Goal: Use online tool/utility: Utilize a website feature to perform a specific function

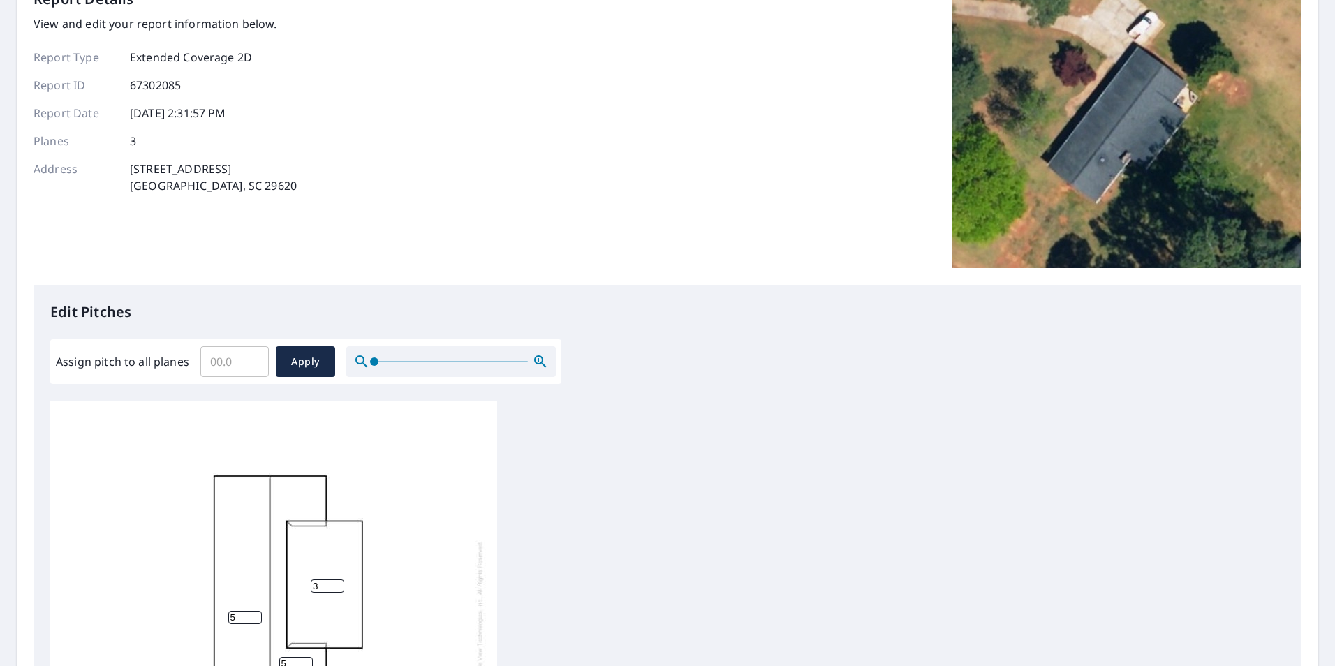
scroll to position [140, 0]
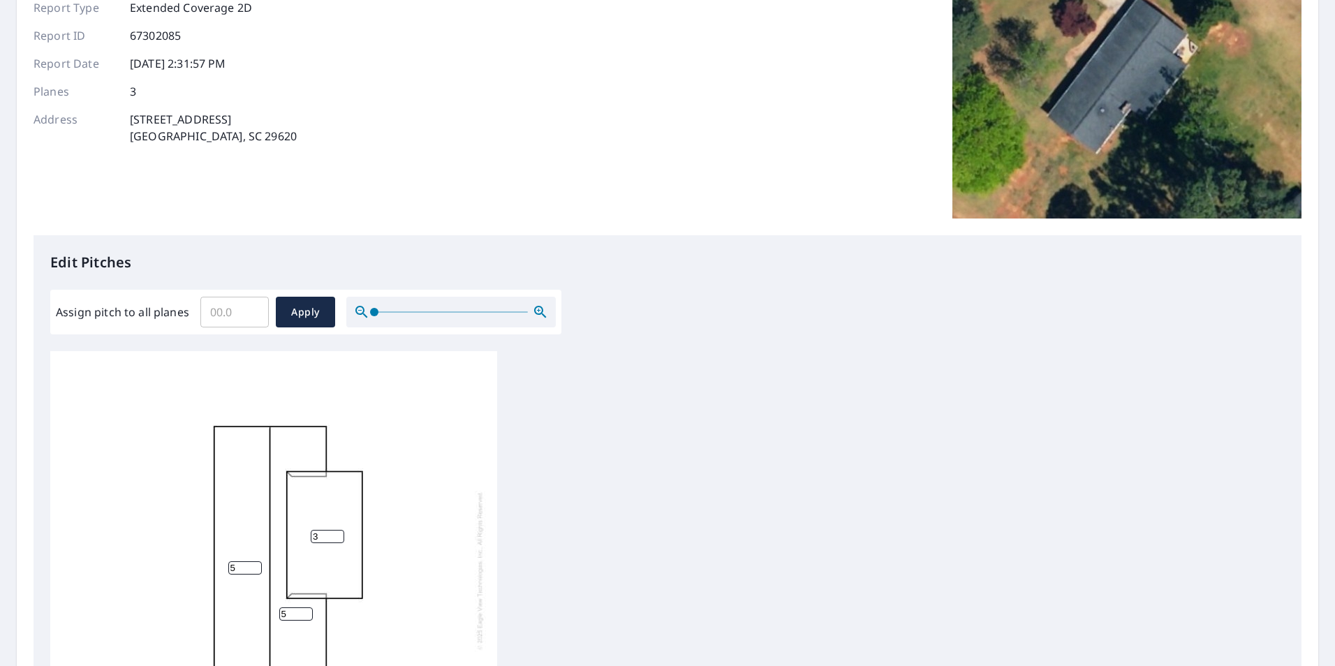
click at [228, 316] on input "Assign pitch to all planes" at bounding box center [234, 311] width 68 height 39
type input "5"
click at [311, 309] on span "Apply" at bounding box center [305, 312] width 37 height 17
drag, startPoint x: 318, startPoint y: 539, endPoint x: 305, endPoint y: 544, distance: 13.5
click at [301, 544] on div "5 5 5" at bounding box center [273, 570] width 447 height 438
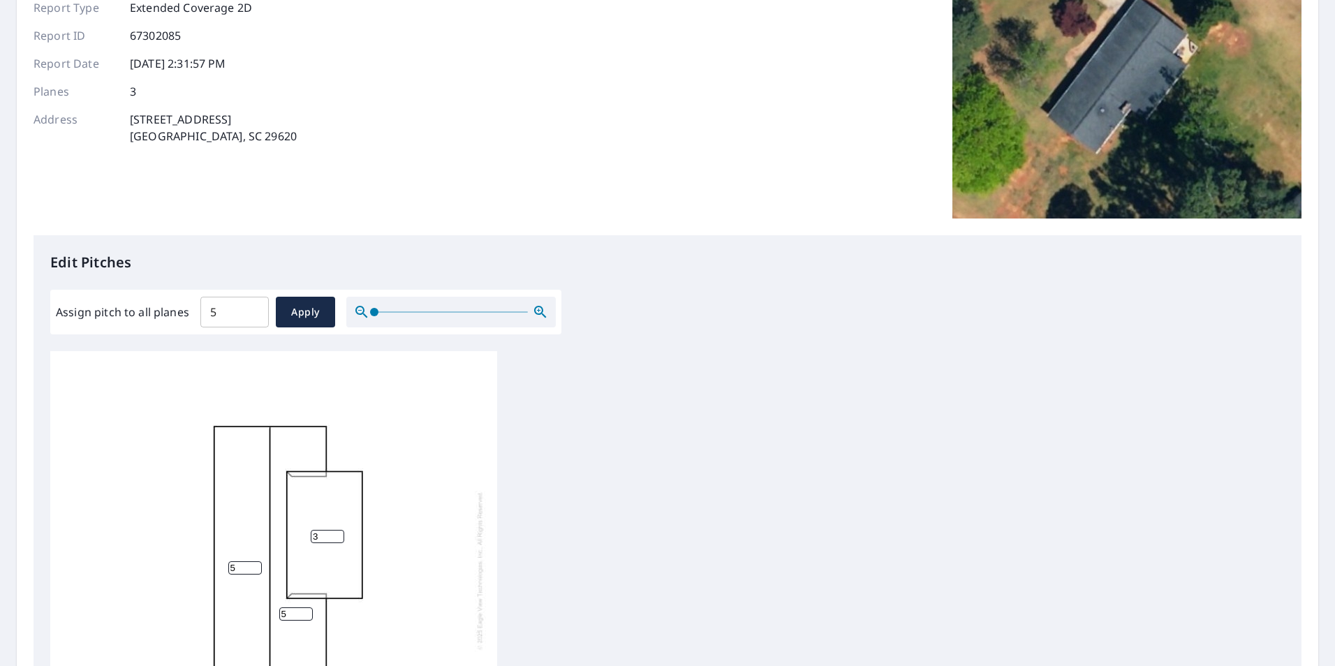
type input "3"
click at [646, 443] on div "5 5 3" at bounding box center [667, 570] width 1234 height 438
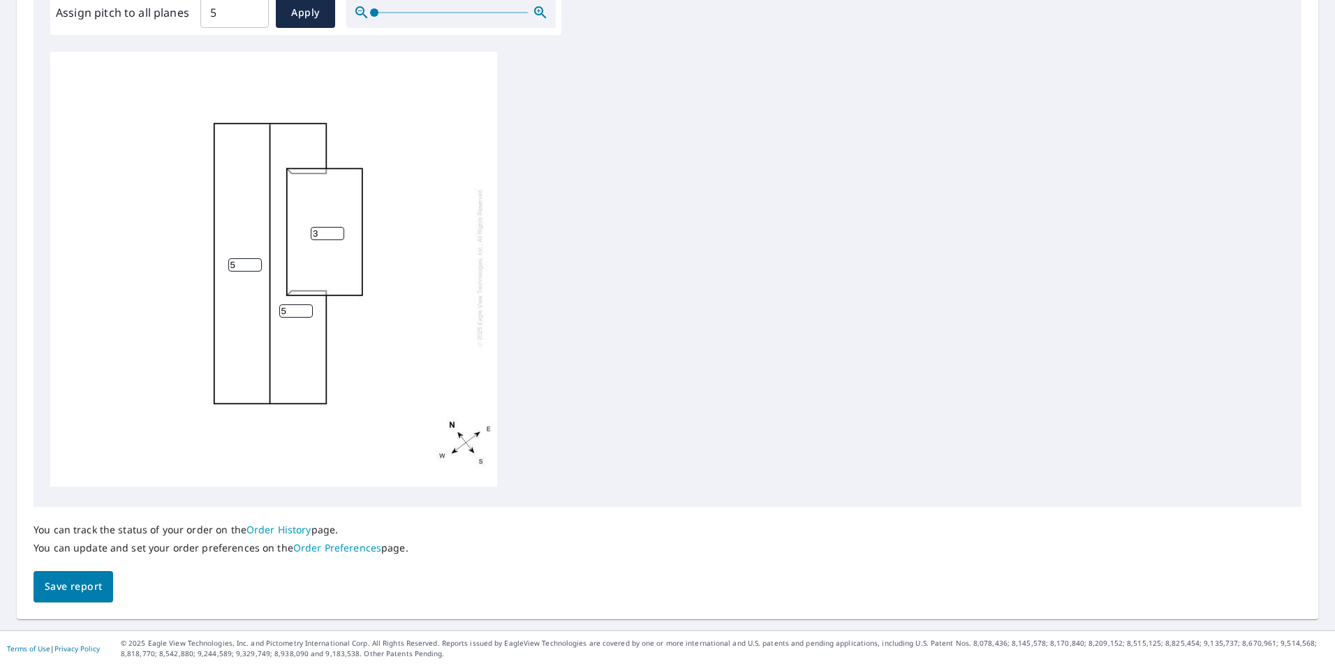
click at [75, 575] on button "Save report" at bounding box center [74, 586] width 80 height 31
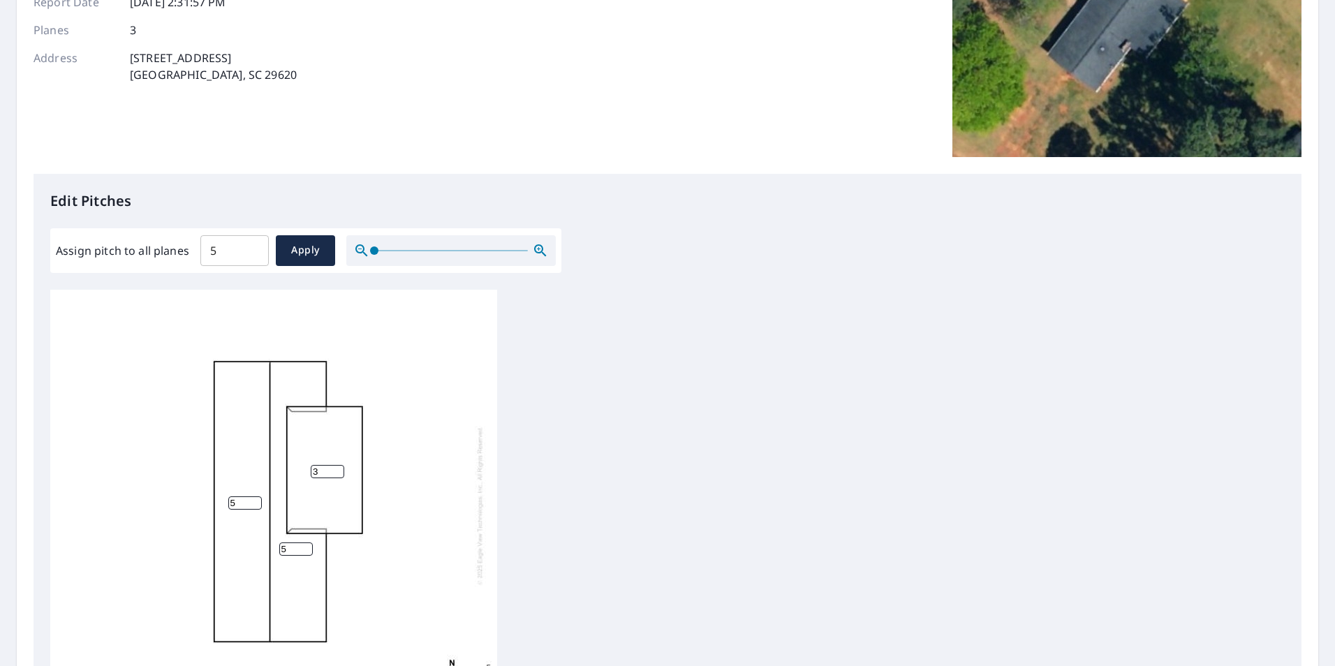
scroll to position [0, 0]
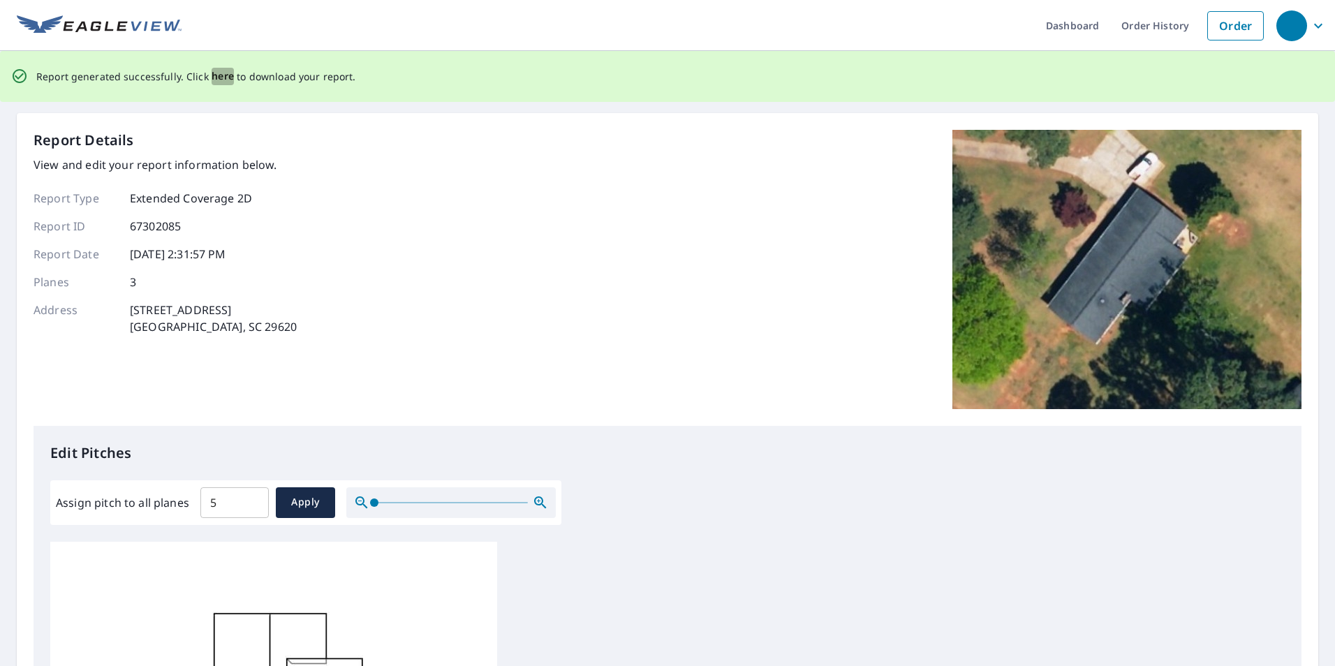
click at [218, 75] on span "here" at bounding box center [223, 76] width 23 height 17
click at [216, 75] on span "here" at bounding box center [223, 76] width 23 height 17
